Goal: Answer question/provide support: Share knowledge or assist other users

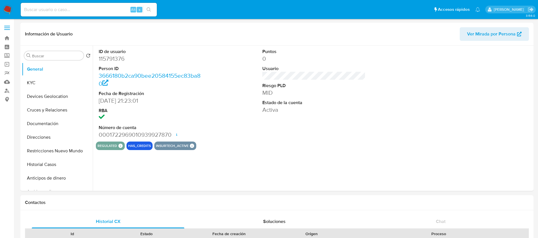
select select "10"
click at [7, 6] on img at bounding box center [8, 10] width 10 height 10
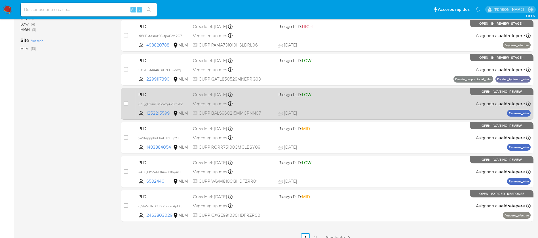
scroll to position [210, 0]
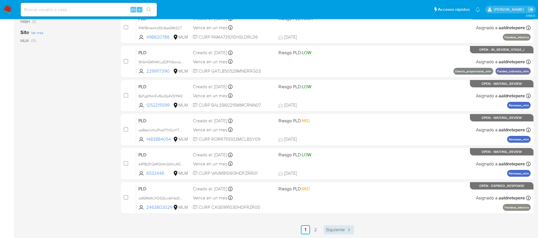
click at [335, 229] on span "Siguiente" at bounding box center [335, 229] width 19 height 5
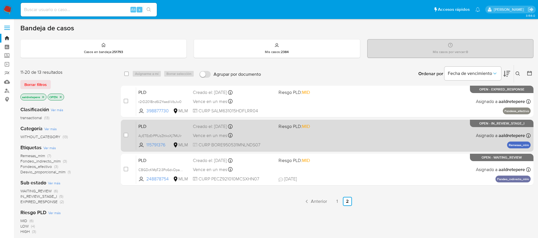
click at [305, 126] on span "MID" at bounding box center [306, 126] width 8 height 7
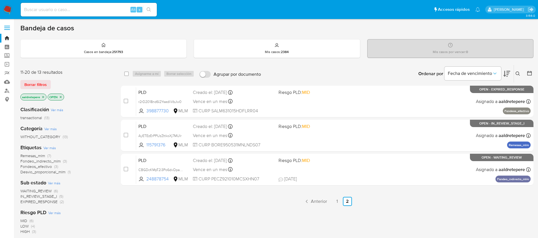
click at [258, 224] on div "select-all-cases-checkbox Asignarme a mí Borrar selección Agrupar por documento…" at bounding box center [327, 193] width 413 height 257
click at [12, 3] on nav "Pausado Ver notificaciones Alt s Accesos rápidos Presiona las siguientes teclas…" at bounding box center [269, 9] width 538 height 19
click at [10, 10] on img at bounding box center [8, 10] width 10 height 10
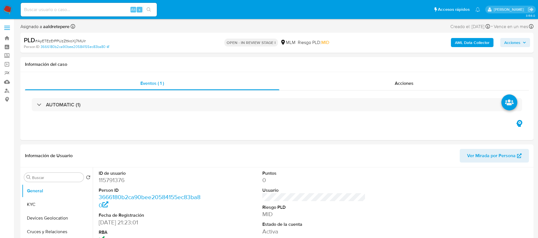
select select "10"
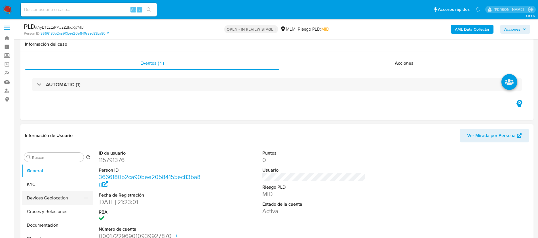
scroll to position [43, 0]
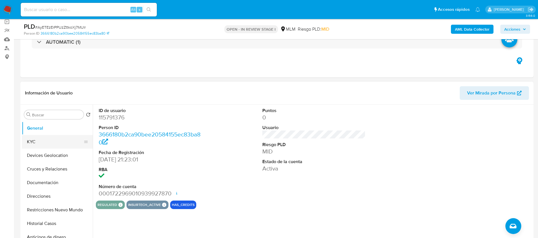
click at [49, 140] on button "KYC" at bounding box center [55, 142] width 66 height 14
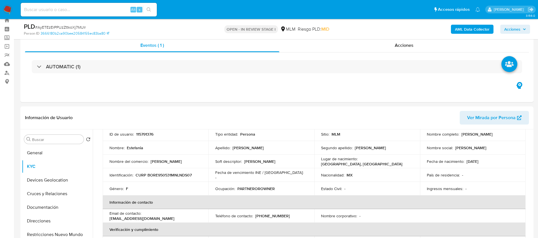
scroll to position [0, 0]
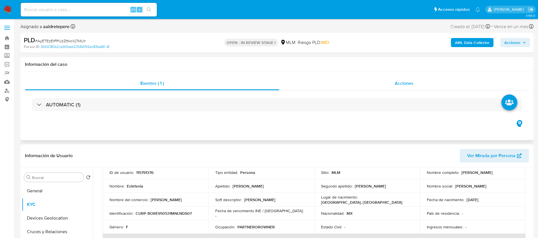
click at [405, 77] on div "Acciones" at bounding box center [404, 84] width 250 height 14
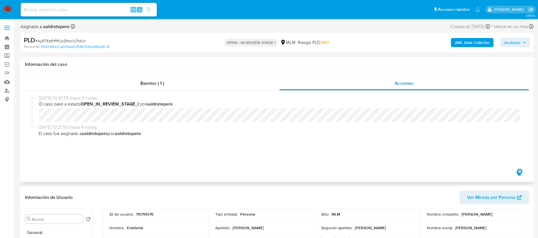
click at [404, 83] on span "Acciones" at bounding box center [404, 83] width 19 height 7
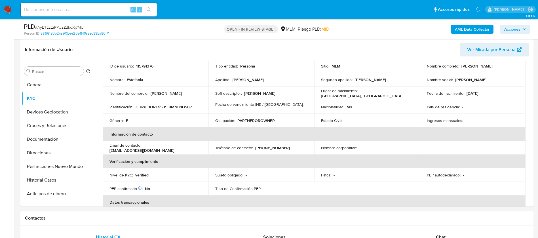
scroll to position [170, 0]
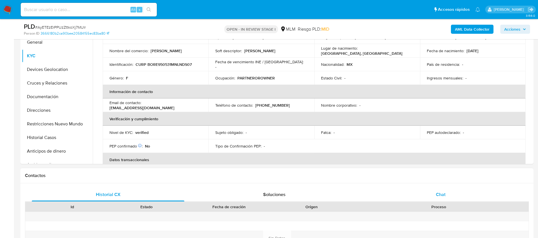
drag, startPoint x: 439, startPoint y: 189, endPoint x: 439, endPoint y: 192, distance: 3.1
click at [439, 192] on div "Chat" at bounding box center [440, 195] width 153 height 14
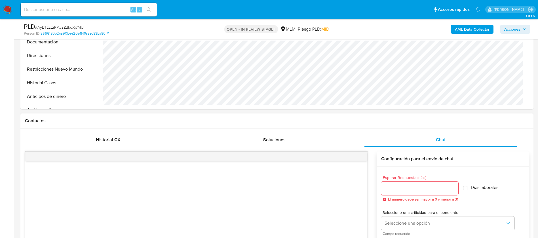
scroll to position [298, 0]
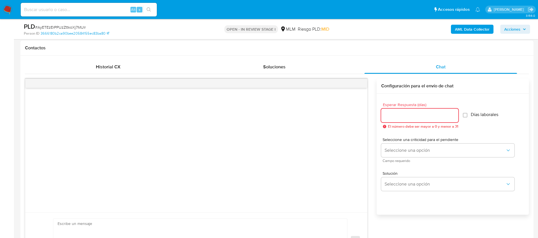
click at [415, 115] on input "Esperar Respuesta (días)" at bounding box center [419, 115] width 77 height 7
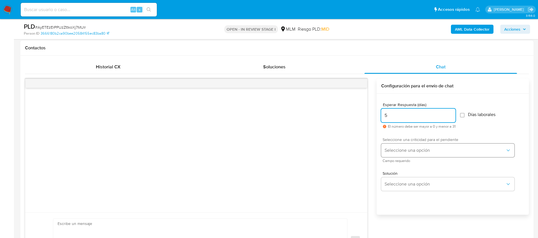
type input "5"
click at [401, 154] on button "Seleccione una opción" at bounding box center [447, 151] width 133 height 14
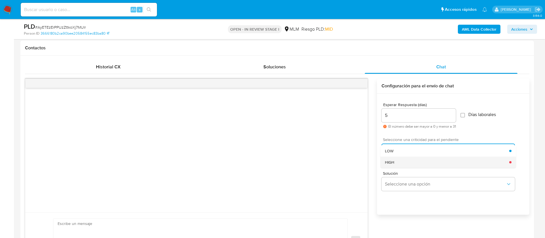
click at [397, 164] on div "HIGH" at bounding box center [447, 162] width 124 height 11
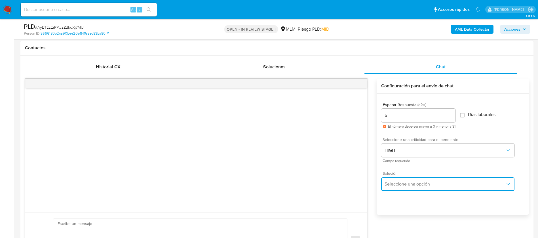
click at [396, 184] on span "Seleccione una opción" at bounding box center [445, 184] width 121 height 6
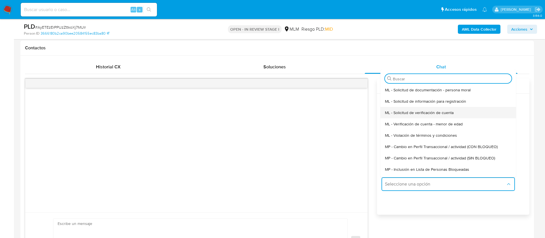
click at [403, 114] on span "ML - Solicitud de verificación de cuenta" at bounding box center [419, 112] width 69 height 5
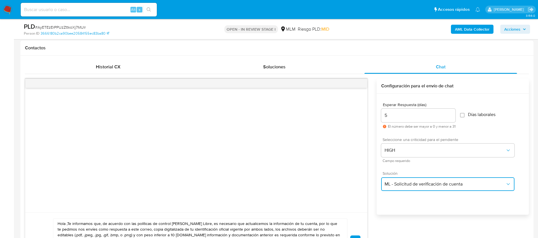
scroll to position [468, 0]
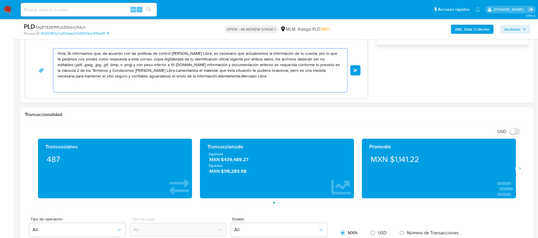
drag, startPoint x: 220, startPoint y: 75, endPoint x: 0, endPoint y: 41, distance: 222.1
click at [0, 41] on section "Bandeja Tablero Screening Búsqueda en Listas Watchlist Herramientas Operaciones…" at bounding box center [269, 205] width 538 height 1346
paste textarea "ESTIMADA ESTEFANIA BONILLA RODRIGUEZ, Te comunicamos que se ha identificado un …"
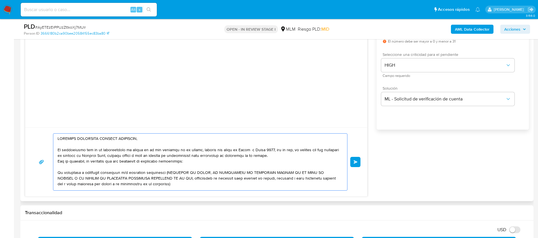
scroll to position [43, 0]
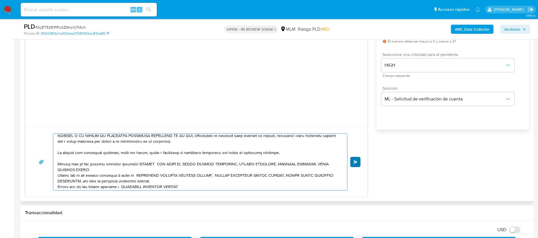
type textarea "ESTIMADA ESTEFANIA BONILLA RODRIGUEZ, Te comunicamos que se ha identificado un …"
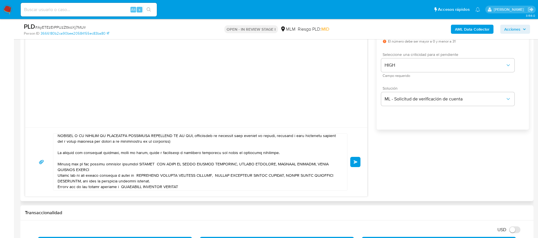
click at [352, 163] on button "Enviar" at bounding box center [355, 162] width 10 height 10
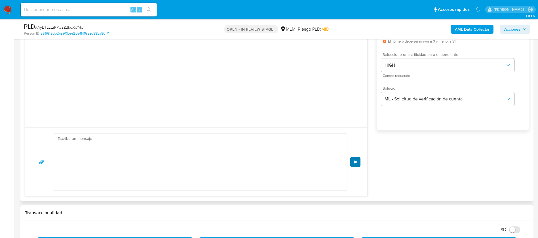
scroll to position [83, 0]
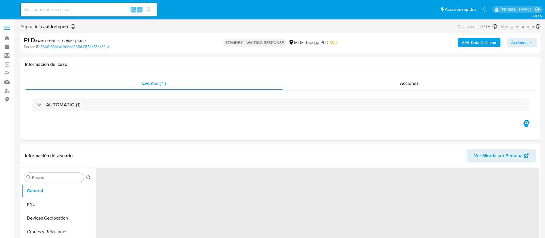
select select "10"
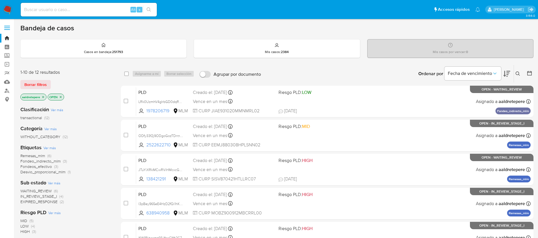
click at [54, 7] on input at bounding box center [89, 9] width 136 height 7
paste input "714103083"
type input "714103083"
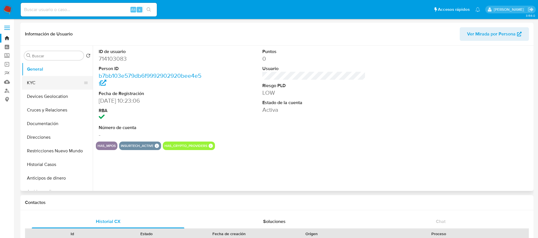
click at [70, 77] on button "KYC" at bounding box center [55, 83] width 66 height 14
select select "10"
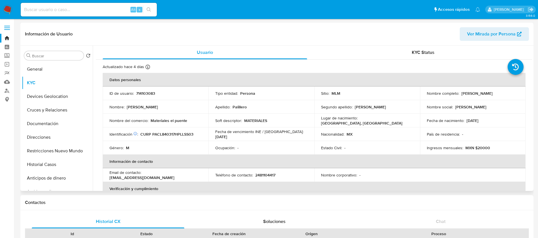
click at [463, 118] on div "Fecha de nacimiento : 17/03/1984" at bounding box center [473, 120] width 92 height 5
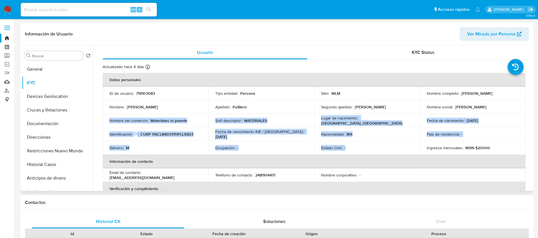
drag, startPoint x: 457, startPoint y: 141, endPoint x: 142, endPoint y: 115, distance: 316.7
click at [142, 115] on tbody "ID de usuario : 714103083 Tipo entidad : Persona Sitio : MLM Nombre completo : …" at bounding box center [314, 121] width 423 height 68
click at [62, 148] on button "Restricciones Nuevo Mundo" at bounding box center [55, 151] width 66 height 14
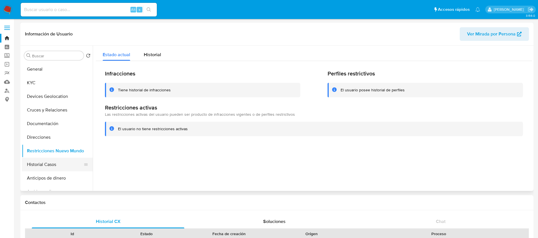
click at [56, 165] on button "Historial Casos" at bounding box center [55, 165] width 66 height 14
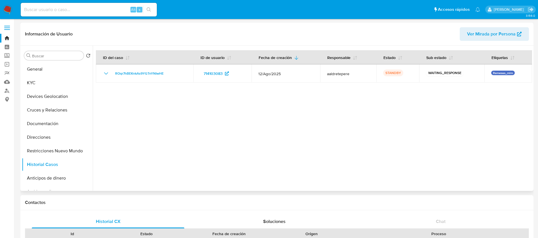
drag, startPoint x: 162, startPoint y: 160, endPoint x: 164, endPoint y: 173, distance: 13.2
click at [164, 173] on div at bounding box center [312, 118] width 439 height 145
click at [48, 85] on button "KYC" at bounding box center [55, 83] width 66 height 14
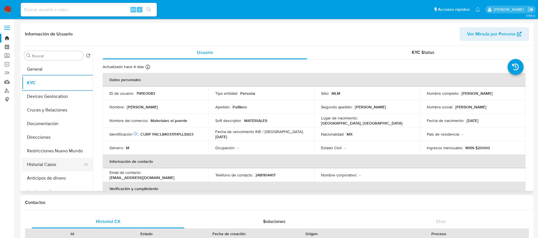
click at [54, 166] on button "Historial Casos" at bounding box center [55, 165] width 66 height 14
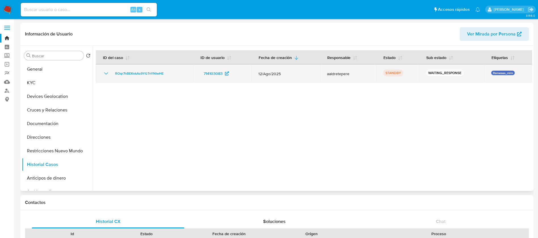
click at [107, 73] on icon "Mostrar/Ocultar" at bounding box center [106, 73] width 7 height 7
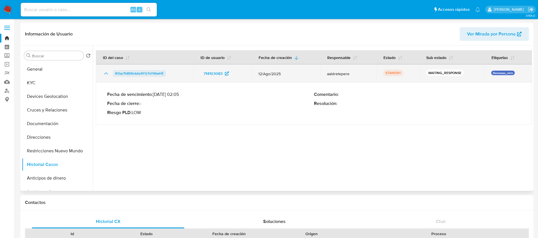
click at [124, 74] on span "ROqr7hBEKnkAs9YGTnYNIwHE" at bounding box center [139, 73] width 48 height 7
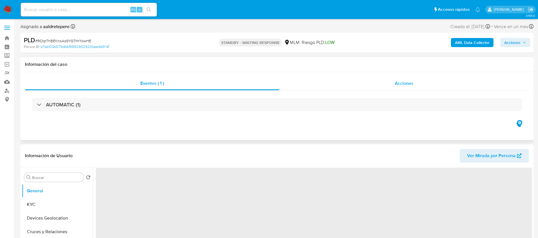
click at [397, 81] on span "Acciones" at bounding box center [404, 83] width 19 height 7
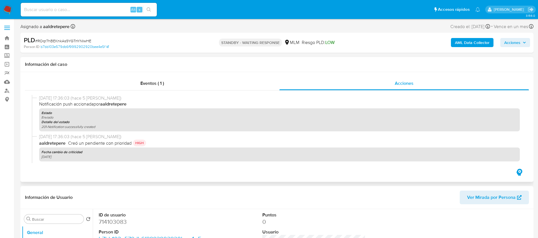
scroll to position [121, 0]
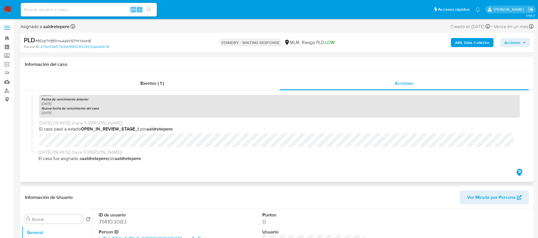
select select "10"
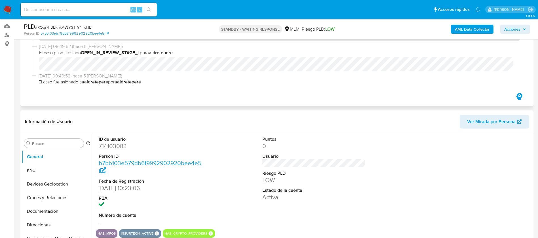
scroll to position [0, 0]
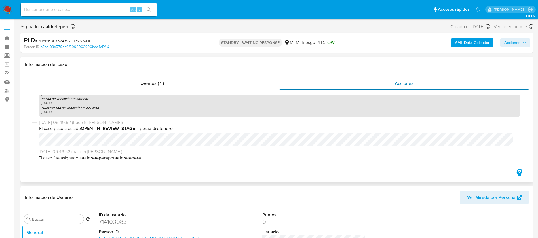
click at [413, 82] on span "Acciones" at bounding box center [404, 83] width 19 height 7
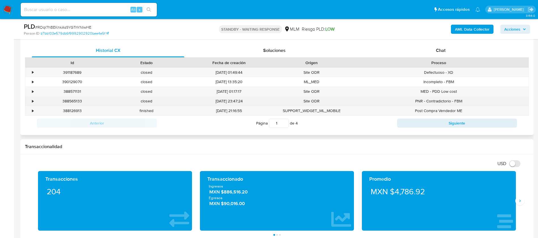
scroll to position [298, 0]
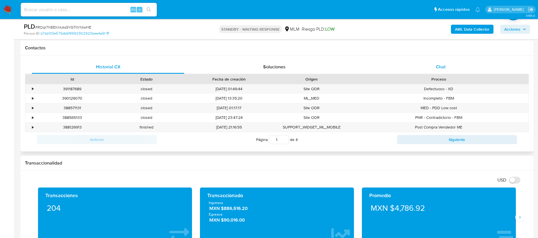
click at [443, 62] on div "Chat" at bounding box center [440, 67] width 153 height 14
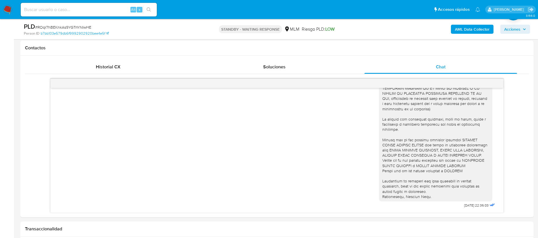
scroll to position [0, 0]
